Goal: Information Seeking & Learning: Learn about a topic

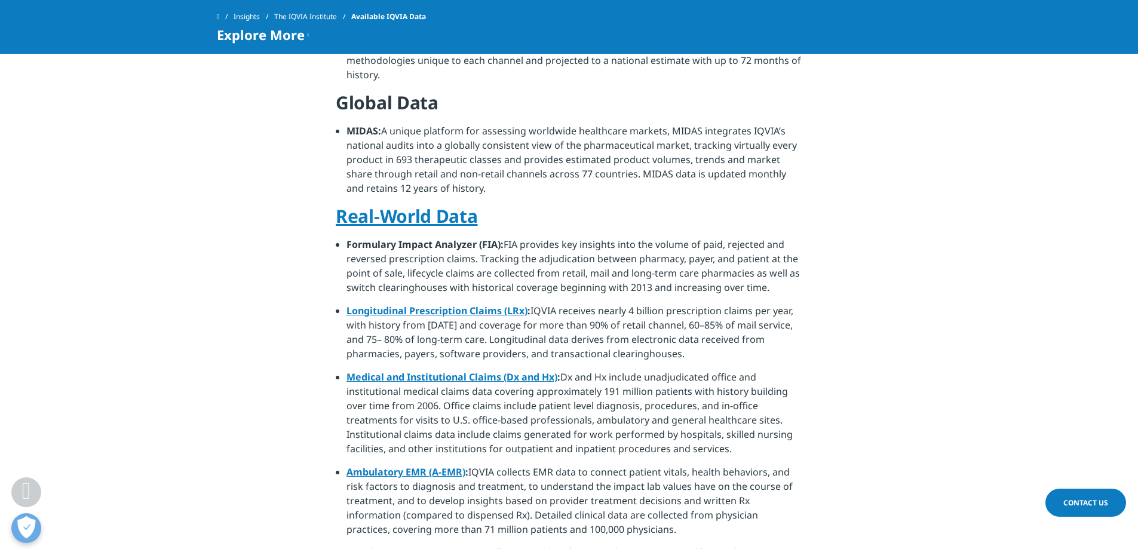
scroll to position [657, 0]
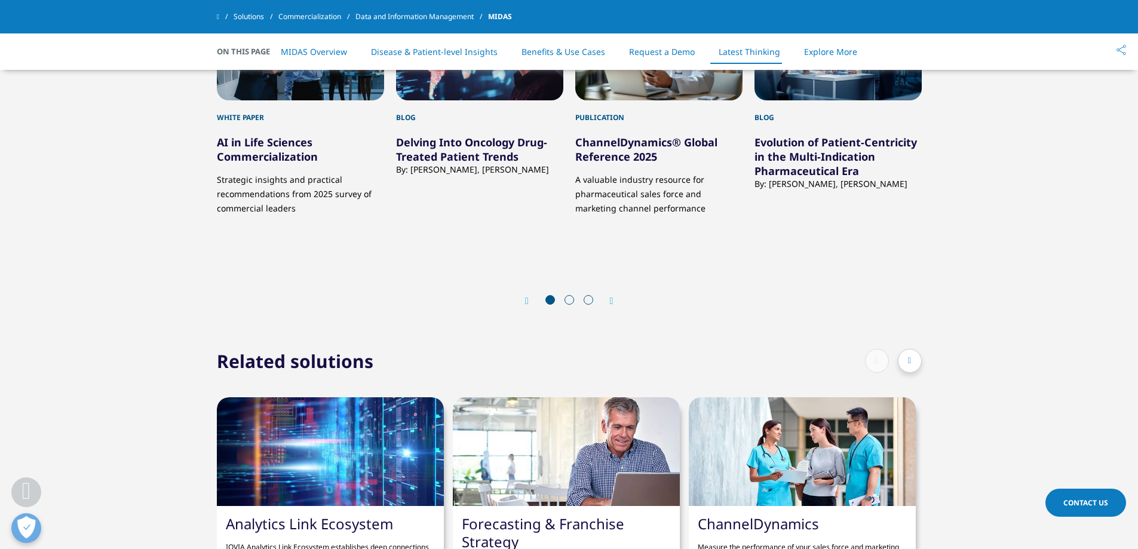
scroll to position [4886, 0]
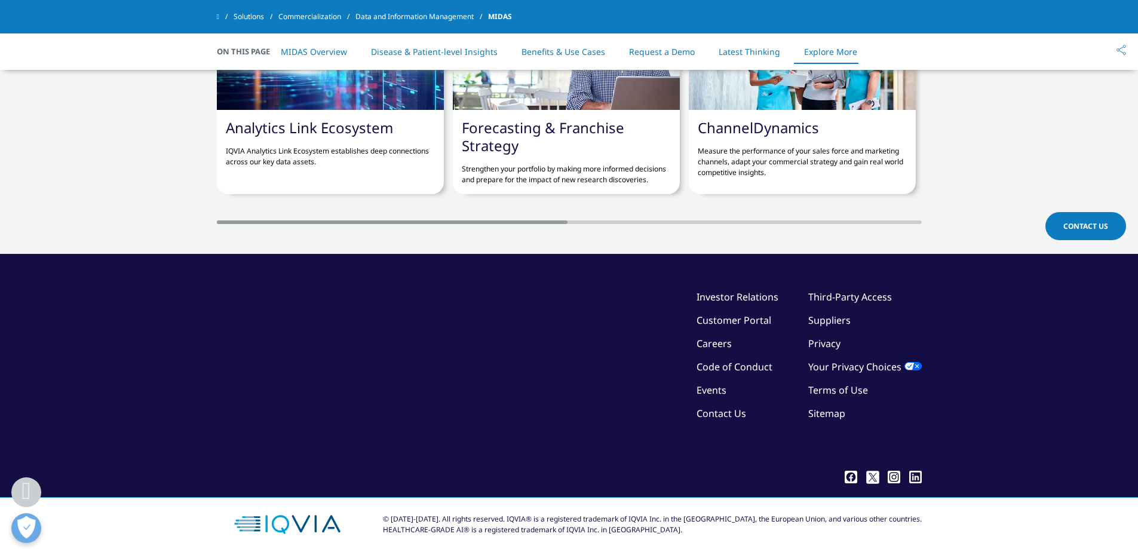
click at [830, 407] on link "Sitemap" at bounding box center [826, 413] width 37 height 13
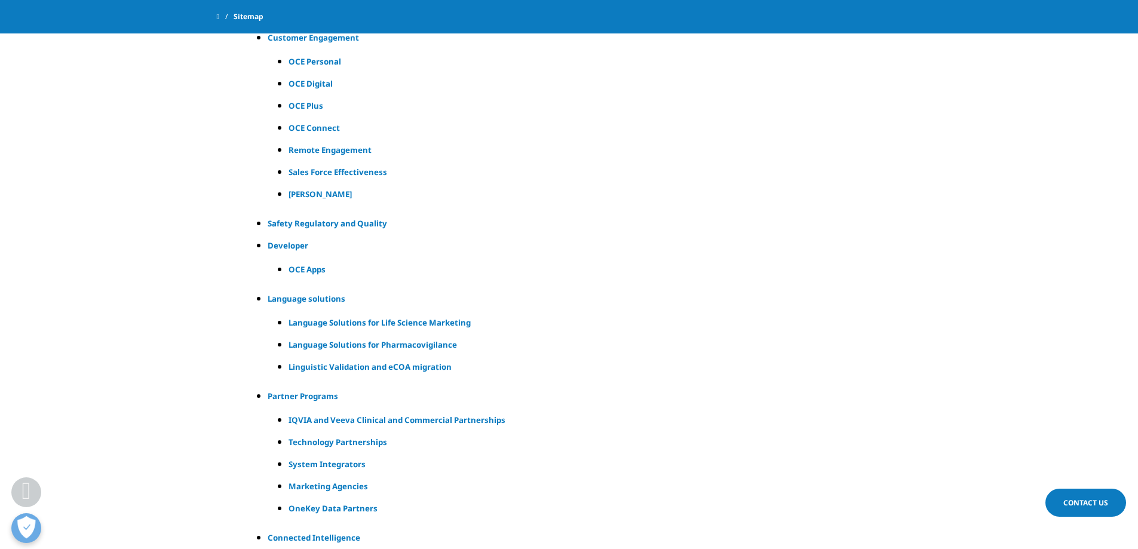
scroll to position [1893, 0]
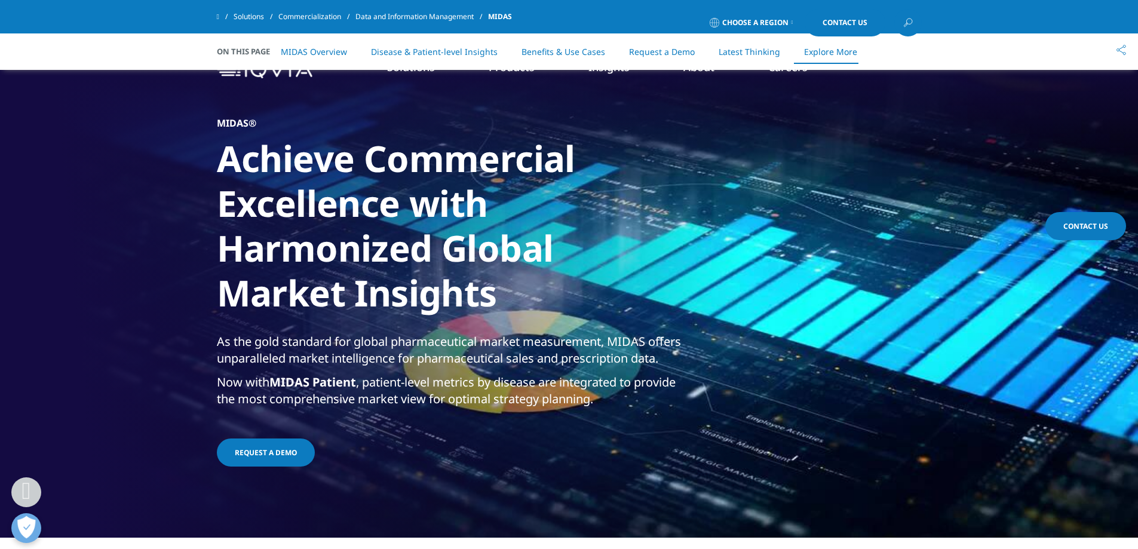
scroll to position [4886, 0]
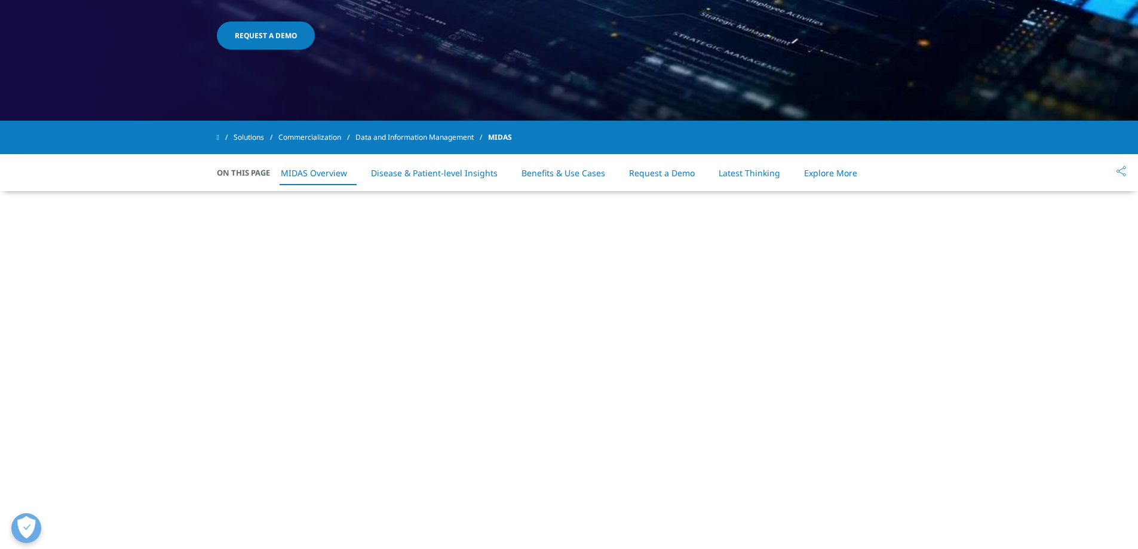
scroll to position [418, 0]
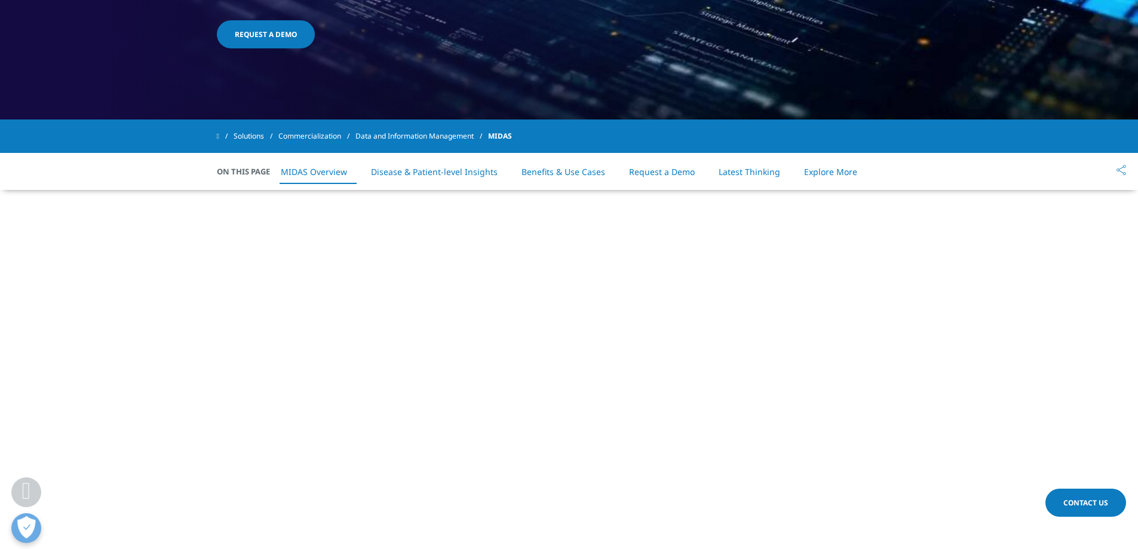
click at [824, 168] on link "Explore More" at bounding box center [830, 171] width 53 height 11
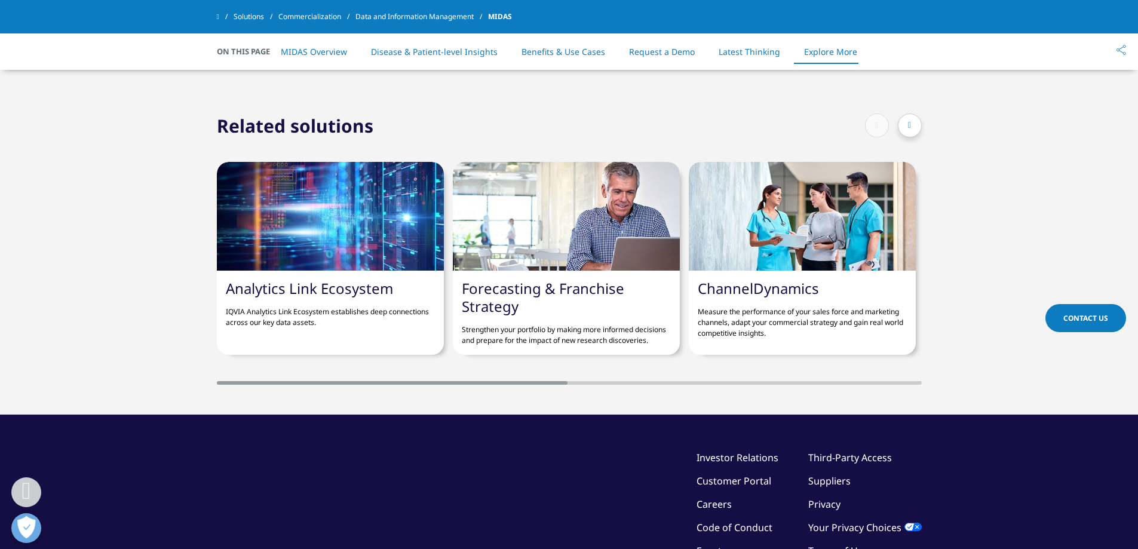
scroll to position [4794, 0]
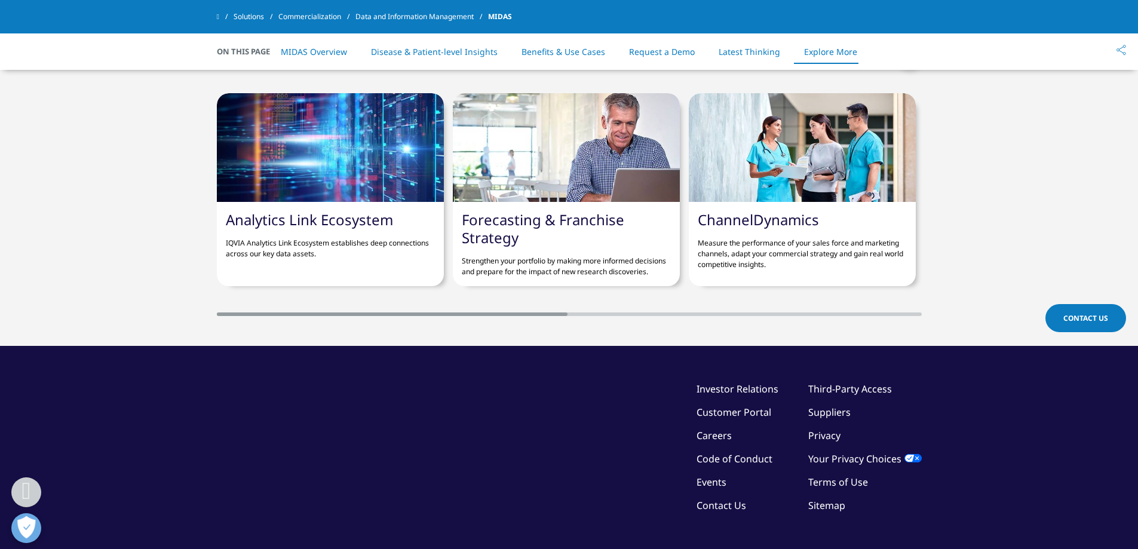
click at [333, 213] on link "Analytics Link Ecosystem" at bounding box center [309, 220] width 167 height 20
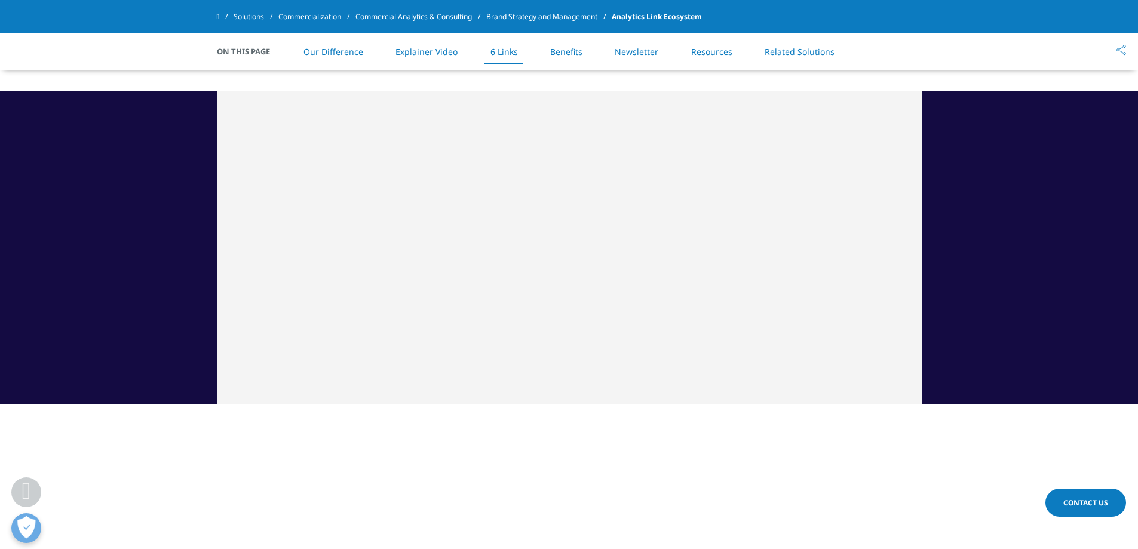
scroll to position [2868, 0]
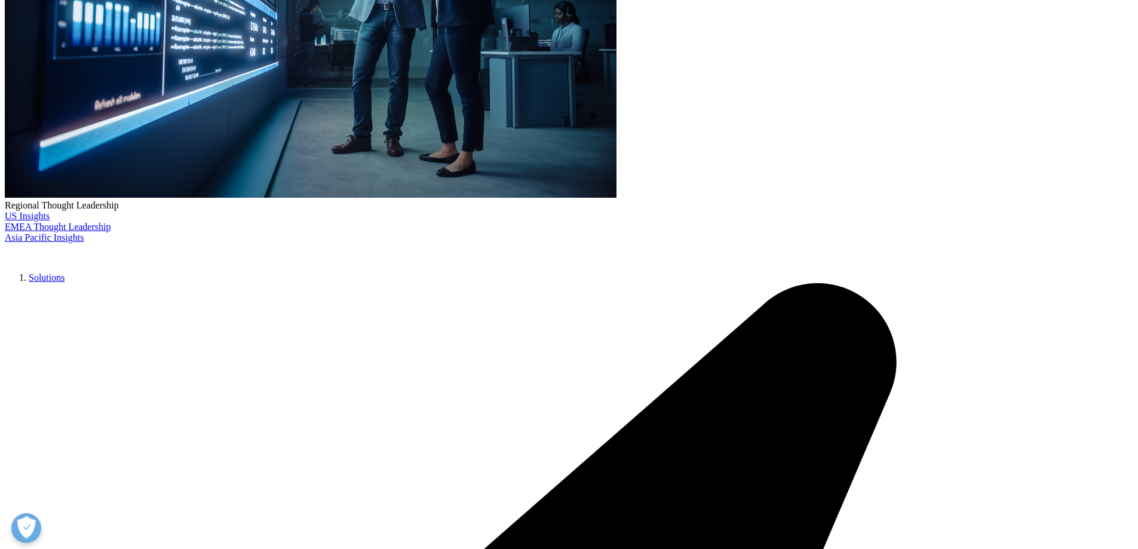
scroll to position [418, 0]
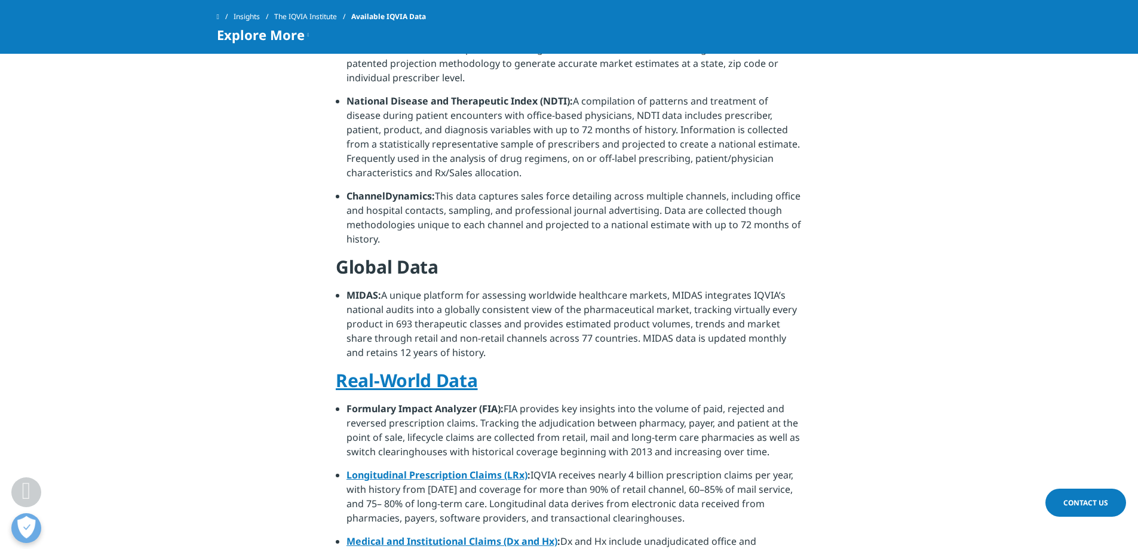
click at [341, 273] on h4 "Global Data" at bounding box center [569, 271] width 467 height 33
drag, startPoint x: 370, startPoint y: 265, endPoint x: 546, endPoint y: 333, distance: 188.7
click at [552, 340] on section "U.S. National Data National Sales Perspectives (NSP): Measures dollar and unit …" at bounding box center [569, 468] width 1138 height 1387
drag, startPoint x: 480, startPoint y: 332, endPoint x: 332, endPoint y: 244, distance: 171.9
click at [332, 244] on section "U.S. National Data National Sales Perspectives (NSP): Measures dollar and unit …" at bounding box center [569, 468] width 1138 height 1387
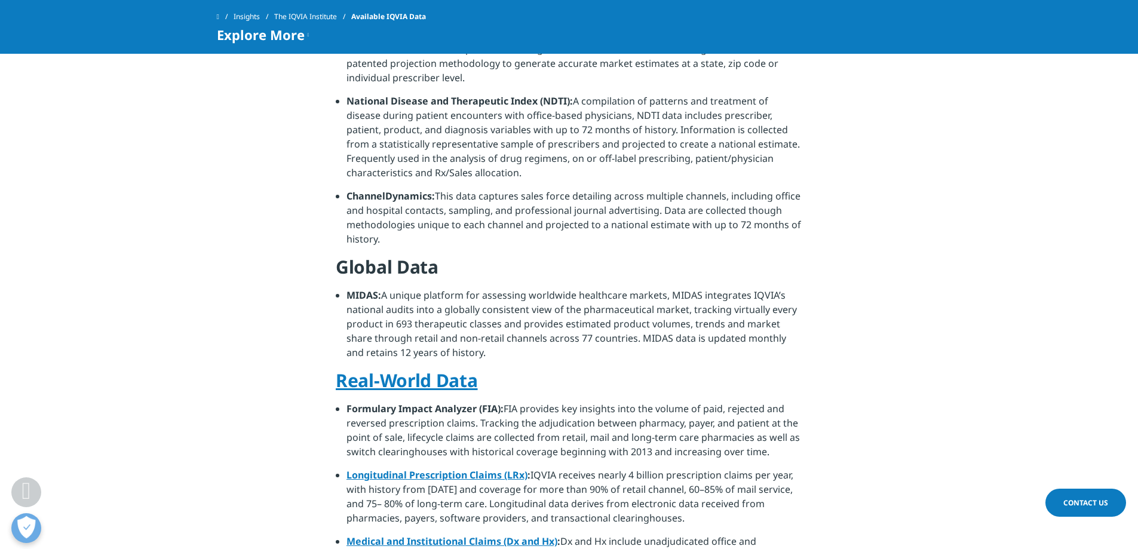
copy div "Global Data MIDAS: A unique platform for assessing worldwide healthcare markets…"
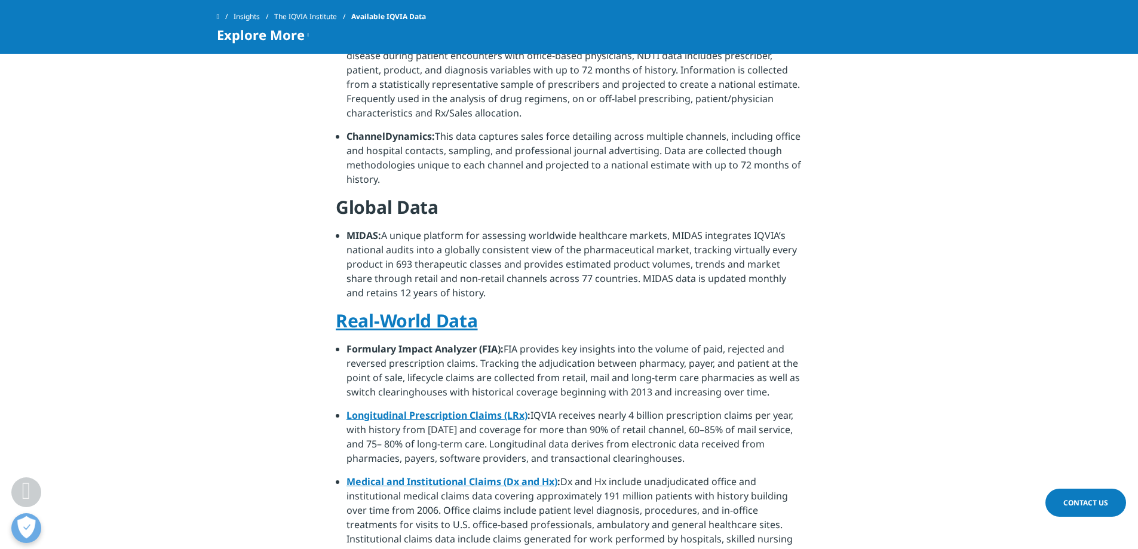
scroll to position [1041, 0]
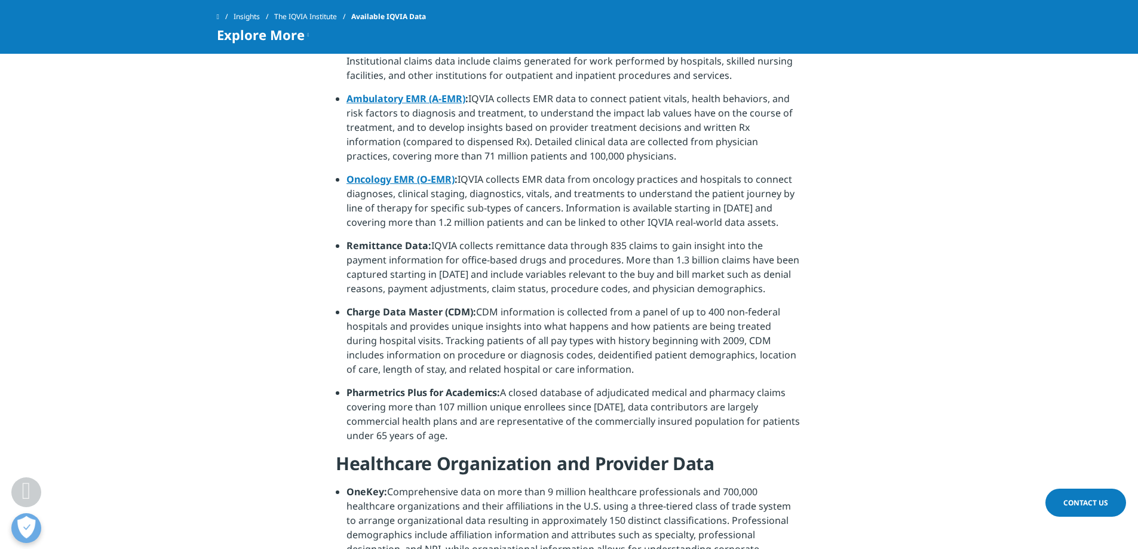
click at [510, 289] on li "Remittance Data: IQVIA collects remittance data through 835 claims to gain insi…" at bounding box center [574, 271] width 456 height 66
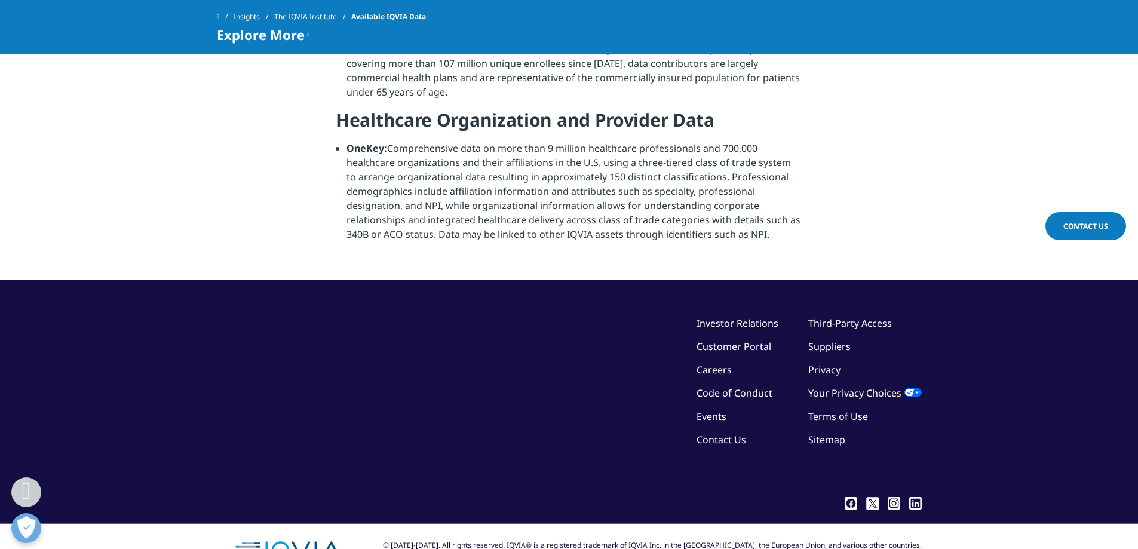
scroll to position [1408, 0]
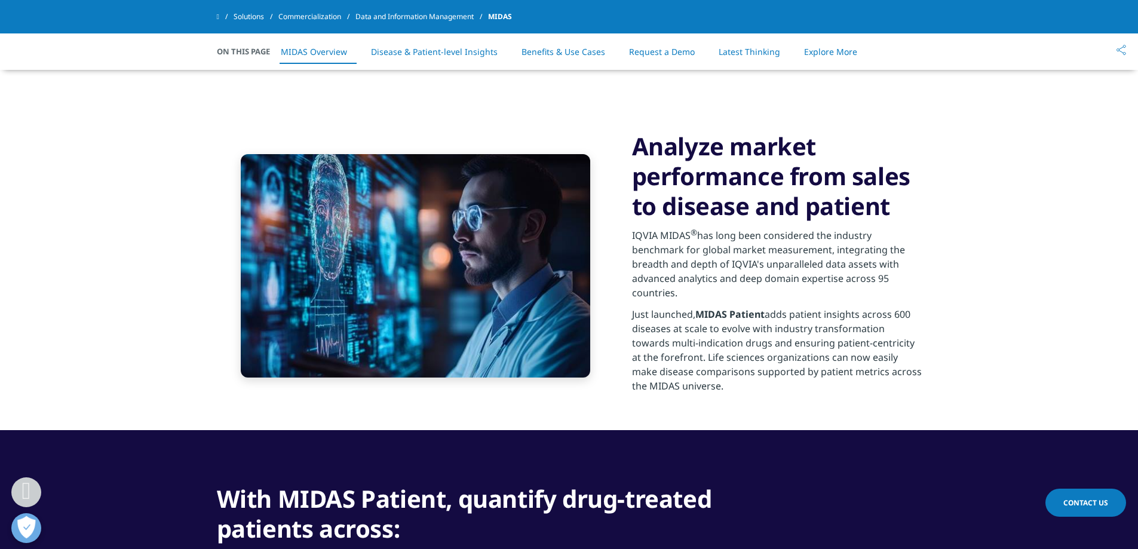
scroll to position [836, 0]
